Goal: Book appointment/travel/reservation

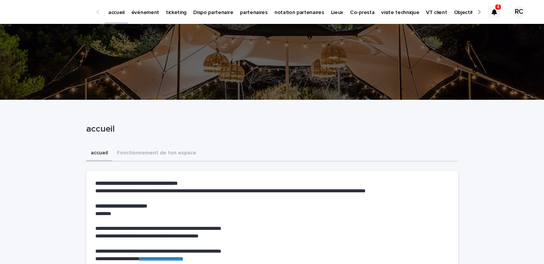
click at [146, 9] on p "événement" at bounding box center [145, 8] width 28 height 16
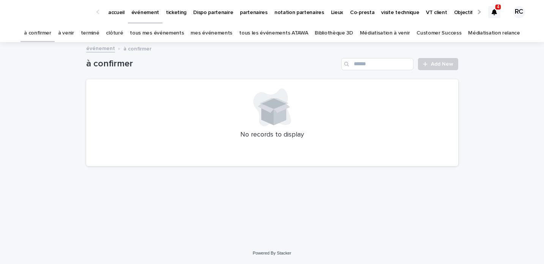
click at [276, 31] on link "tous les événements ATAWA" at bounding box center [273, 33] width 69 height 18
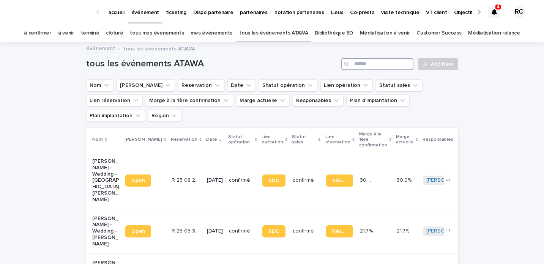
click at [363, 66] on input "Search" at bounding box center [377, 64] width 72 height 12
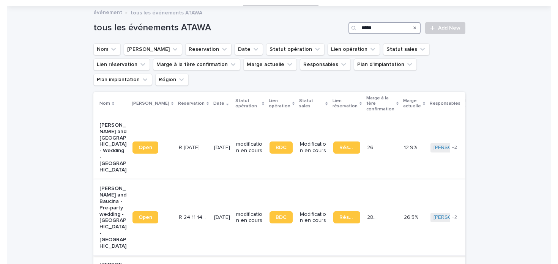
scroll to position [52, 0]
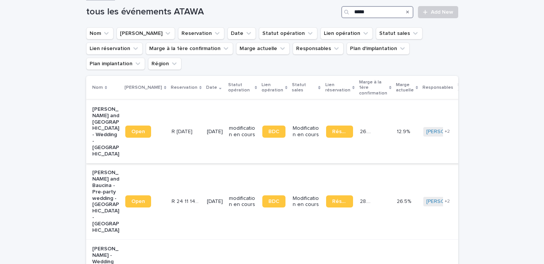
type input "*****"
click at [135, 129] on span "Open" at bounding box center [138, 131] width 14 height 5
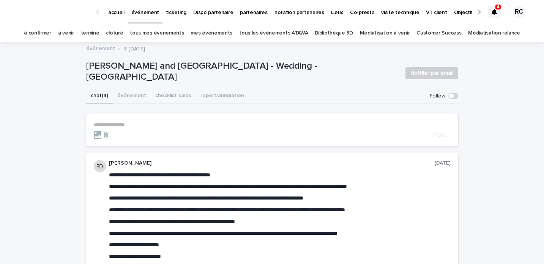
click at [74, 31] on link "à venir" at bounding box center [66, 33] width 16 height 18
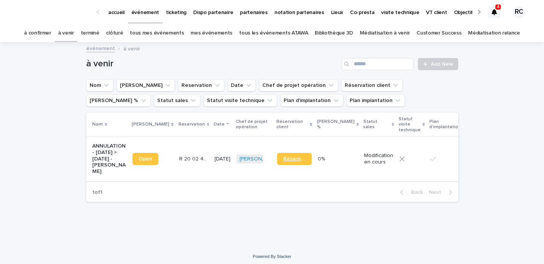
click at [283, 162] on span "Réservation" at bounding box center [294, 158] width 22 height 5
click at [346, 60] on div "Search" at bounding box center [347, 64] width 12 height 12
click at [362, 64] on input "Search" at bounding box center [377, 64] width 72 height 12
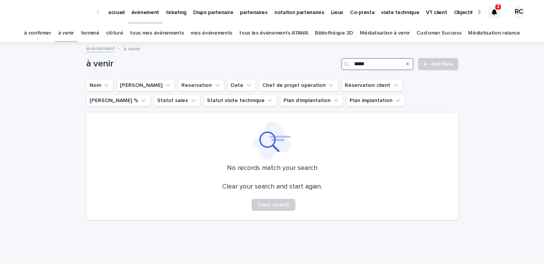
type input "*****"
click at [74, 35] on link "à venir" at bounding box center [66, 33] width 16 height 18
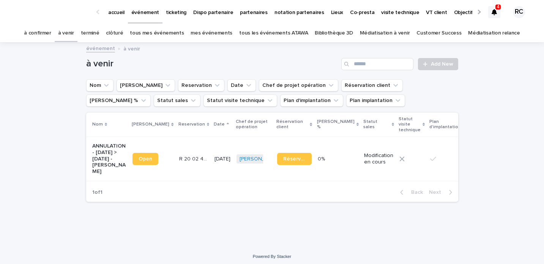
click at [277, 37] on link "tous les événements ATAWA" at bounding box center [273, 33] width 69 height 18
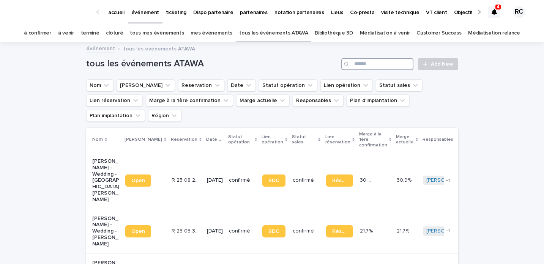
click at [367, 66] on input "Search" at bounding box center [377, 64] width 72 height 12
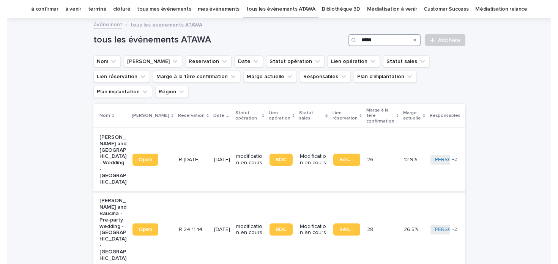
scroll to position [25, 0]
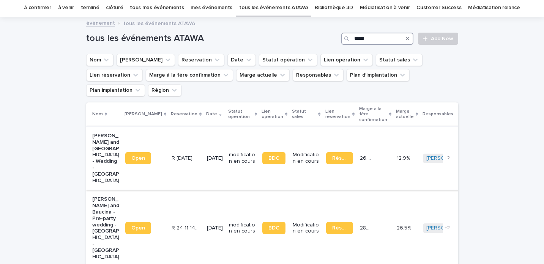
type input "*****"
click at [135, 156] on span "Open" at bounding box center [138, 158] width 14 height 5
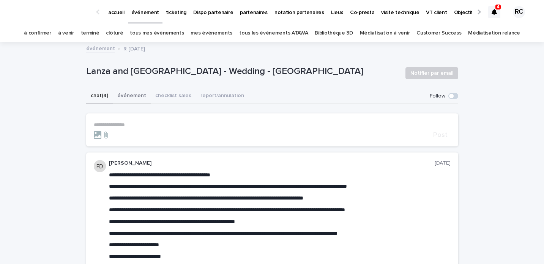
click at [122, 100] on button "événement" at bounding box center [132, 96] width 38 height 16
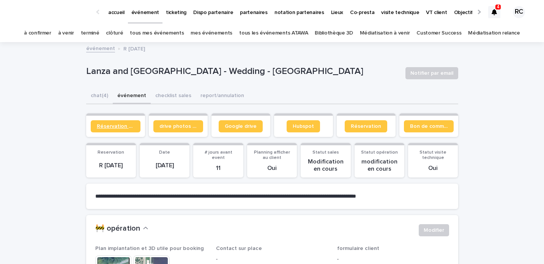
click at [123, 126] on span "Réservation client" at bounding box center [116, 126] width 38 height 5
